Goal: Task Accomplishment & Management: Use online tool/utility

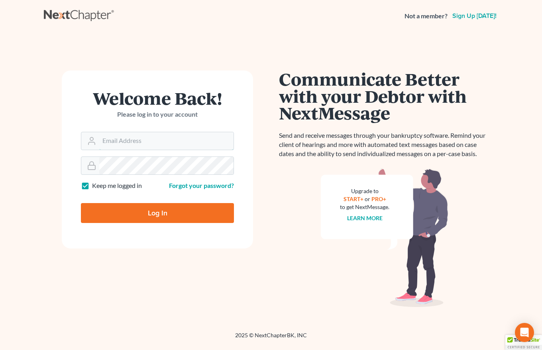
type input "[EMAIL_ADDRESS][DOMAIN_NAME]"
drag, startPoint x: 153, startPoint y: 217, endPoint x: 157, endPoint y: 214, distance: 4.6
click at [155, 215] on input "Log In" at bounding box center [157, 213] width 153 height 20
type input "Thinking..."
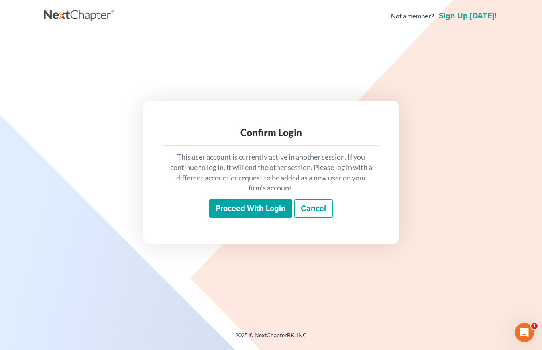
click at [267, 209] on input "Proceed with login" at bounding box center [250, 209] width 83 height 18
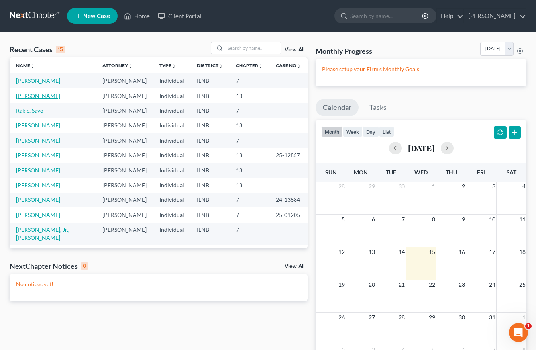
click at [52, 96] on link "Husejnovic, Andreea" at bounding box center [38, 95] width 44 height 7
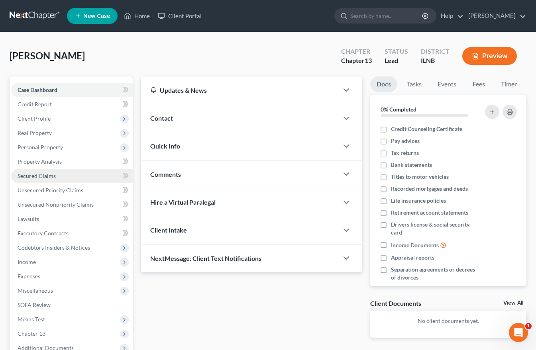
click at [37, 177] on span "Secured Claims" at bounding box center [37, 176] width 38 height 7
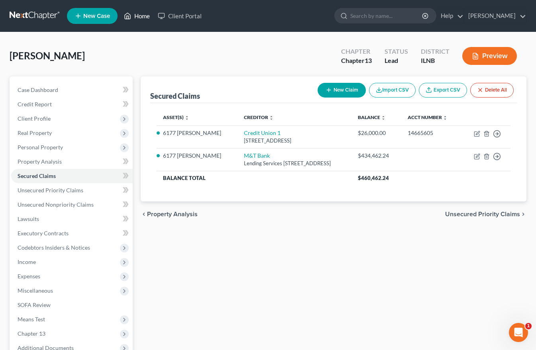
click at [143, 14] on link "Home" at bounding box center [137, 16] width 34 height 14
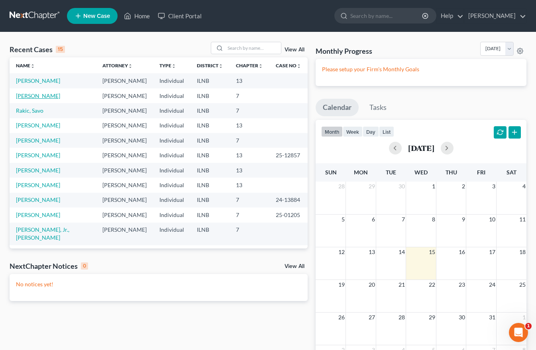
click at [26, 94] on link "Thigpen, Philip" at bounding box center [38, 95] width 44 height 7
